Goal: Share content

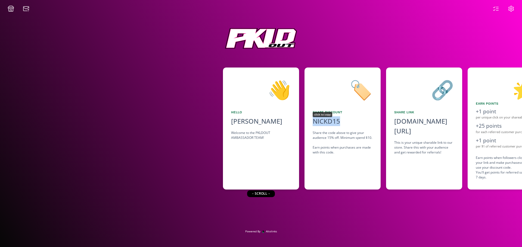
click at [338, 119] on div "NICKD15" at bounding box center [325, 122] width 27 height 10
click at [341, 108] on div "🏷️ Share Discount NICKD15 copied Share the code above to give your audience 15%…" at bounding box center [342, 129] width 76 height 122
click at [334, 123] on div "NICKD15" at bounding box center [325, 122] width 27 height 10
copy div "NICKD15"
click at [251, 133] on div "Welcome to the PKLDOUT AMBASSADOR TEAM!" at bounding box center [261, 136] width 60 height 10
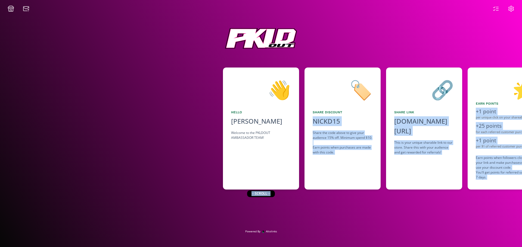
drag, startPoint x: 267, startPoint y: 195, endPoint x: 302, endPoint y: 196, distance: 34.5
click at [302, 196] on div "👋 Hello [PERSON_NAME] Welcome to the PKLDOUT AMBASSADOR TEAM! 🏷️ Share Discount…" at bounding box center [261, 121] width 522 height 218
drag, startPoint x: 302, startPoint y: 197, endPoint x: 287, endPoint y: 197, distance: 14.7
click at [302, 197] on div "👋 Hello [PERSON_NAME] Welcome to the PKLDOUT AMBASSADOR TEAM! 🏷️ Share Discount…" at bounding box center [261, 121] width 522 height 218
drag, startPoint x: 270, startPoint y: 193, endPoint x: 309, endPoint y: 197, distance: 39.3
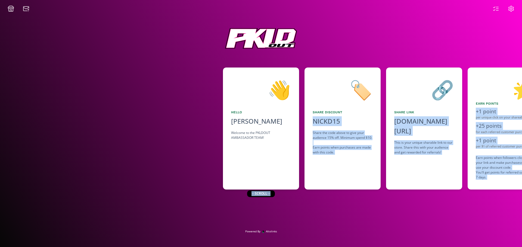
click at [309, 197] on div "👋 Hello [PERSON_NAME] Welcome to the PKLDOUT AMBASSADOR TEAM! 🏷️ Share Discount…" at bounding box center [261, 121] width 522 height 218
